Goal: Task Accomplishment & Management: Manage account settings

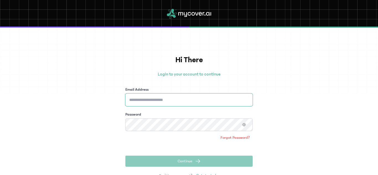
click at [157, 104] on input "Email Address" at bounding box center [189, 100] width 127 height 13
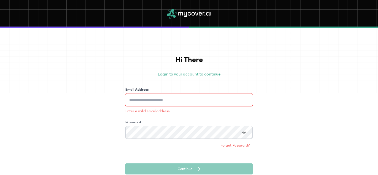
type input "**********"
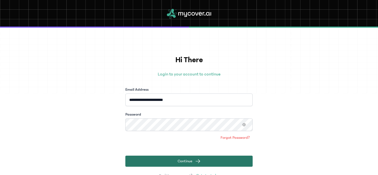
click at [178, 165] on button "Continue" at bounding box center [189, 161] width 127 height 11
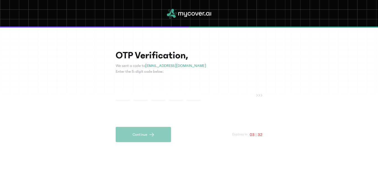
type input "*"
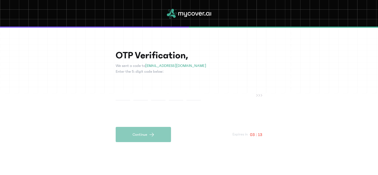
type input "*"
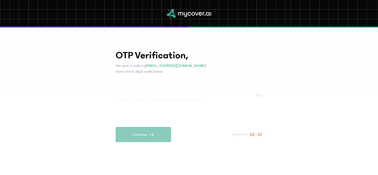
type input "*"
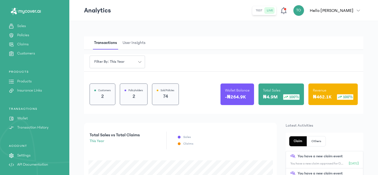
scroll to position [62, 0]
click at [359, 10] on icon "button" at bounding box center [357, 10] width 3 height 3
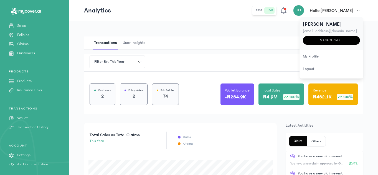
click at [317, 28] on p "[EMAIL_ADDRESS][DOMAIN_NAME]" at bounding box center [331, 31] width 57 height 6
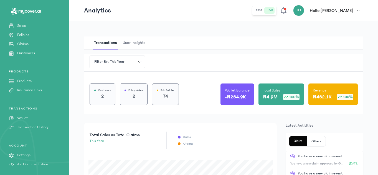
click at [304, 13] on div "TO" at bounding box center [298, 10] width 11 height 11
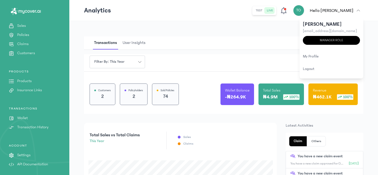
click at [304, 13] on div "TO" at bounding box center [298, 10] width 11 height 11
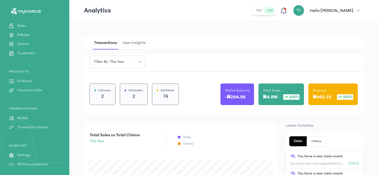
click at [28, 157] on p "Settings" at bounding box center [23, 156] width 13 height 6
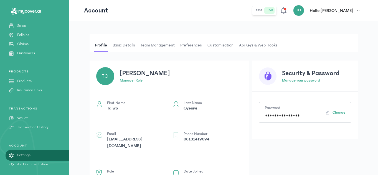
click at [153, 45] on span "Team Management" at bounding box center [157, 45] width 36 height 13
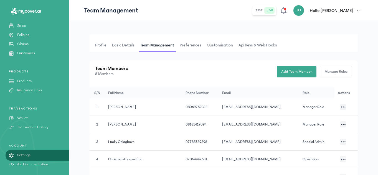
click at [220, 80] on div "Team Members 8 Members Add Team Member Manage Roles" at bounding box center [223, 72] width 268 height 22
click at [340, 107] on icon "button" at bounding box center [342, 107] width 5 height 1
click at [308, 122] on li "Disable team member" at bounding box center [311, 124] width 55 height 10
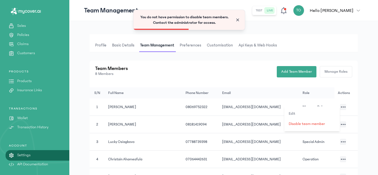
click at [237, 22] on span "Close" at bounding box center [238, 20] width 6 height 6
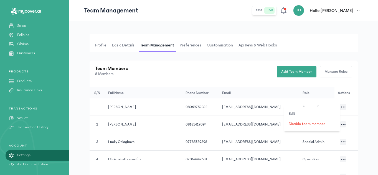
click at [184, 62] on div "Team Members 8 Members Add Team Member Manage Roles" at bounding box center [223, 72] width 268 height 22
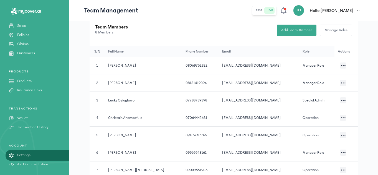
scroll to position [44, 0]
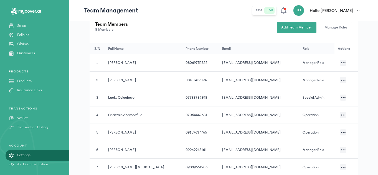
click at [341, 99] on button "button" at bounding box center [343, 98] width 6 height 6
click at [335, 28] on span "Manage Roles" at bounding box center [335, 28] width 23 height 6
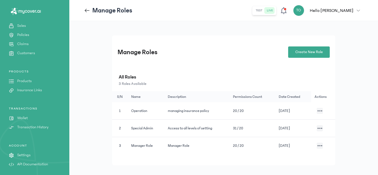
click at [201, 95] on th "Description" at bounding box center [196, 96] width 65 height 11
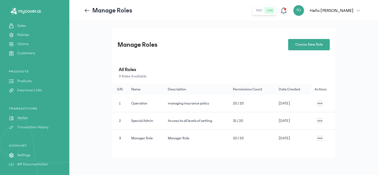
scroll to position [8, 0]
click at [87, 11] on icon at bounding box center [87, 10] width 6 height 6
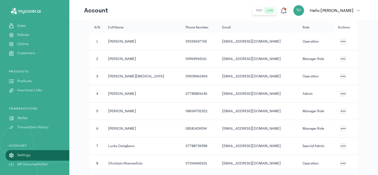
scroll to position [66, 0]
click at [340, 145] on icon "button" at bounding box center [342, 145] width 5 height 1
click at [204, 143] on td "07788739398" at bounding box center [200, 145] width 37 height 17
click at [341, 143] on button "button" at bounding box center [343, 145] width 6 height 6
click at [296, 39] on li "Edit" at bounding box center [313, 42] width 55 height 10
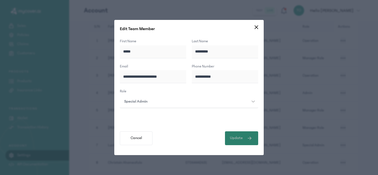
click at [239, 134] on button "Update" at bounding box center [241, 139] width 33 height 14
click at [258, 29] on icon at bounding box center [257, 27] width 4 height 4
